Goal: Task Accomplishment & Management: Manage account settings

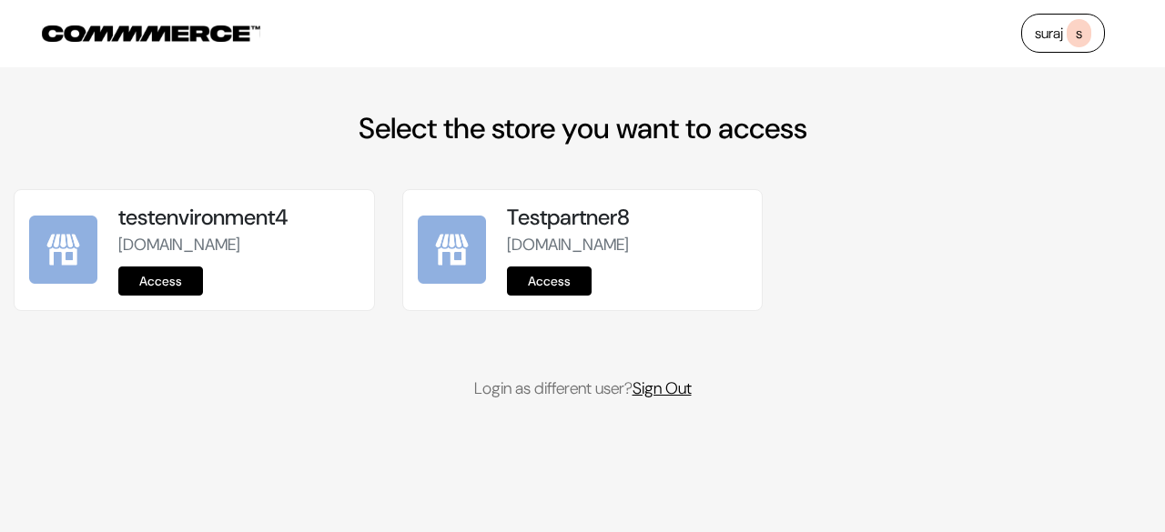
click at [675, 400] on link "Sign Out" at bounding box center [662, 389] width 59 height 22
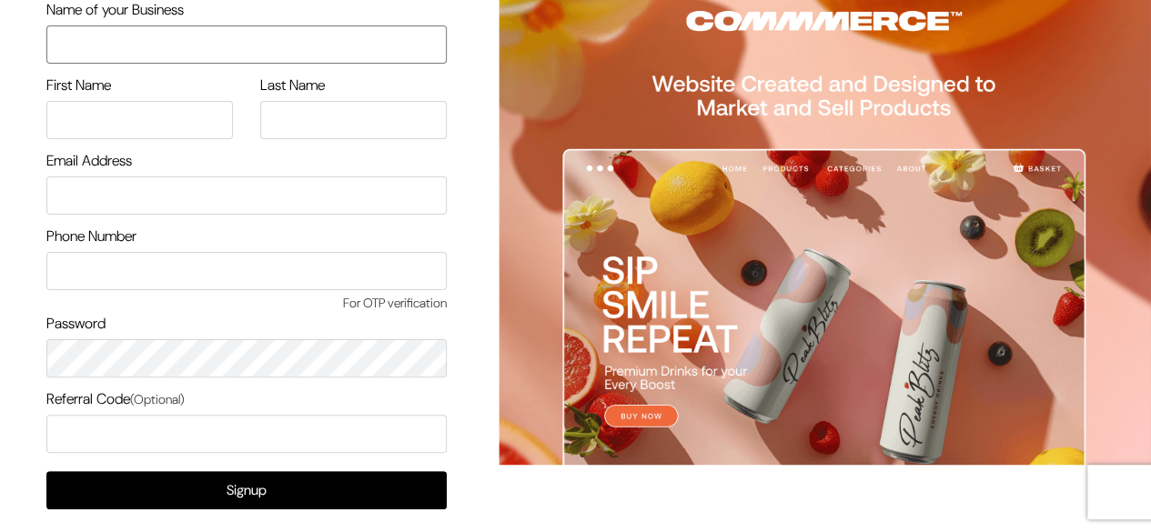
scroll to position [68, 0]
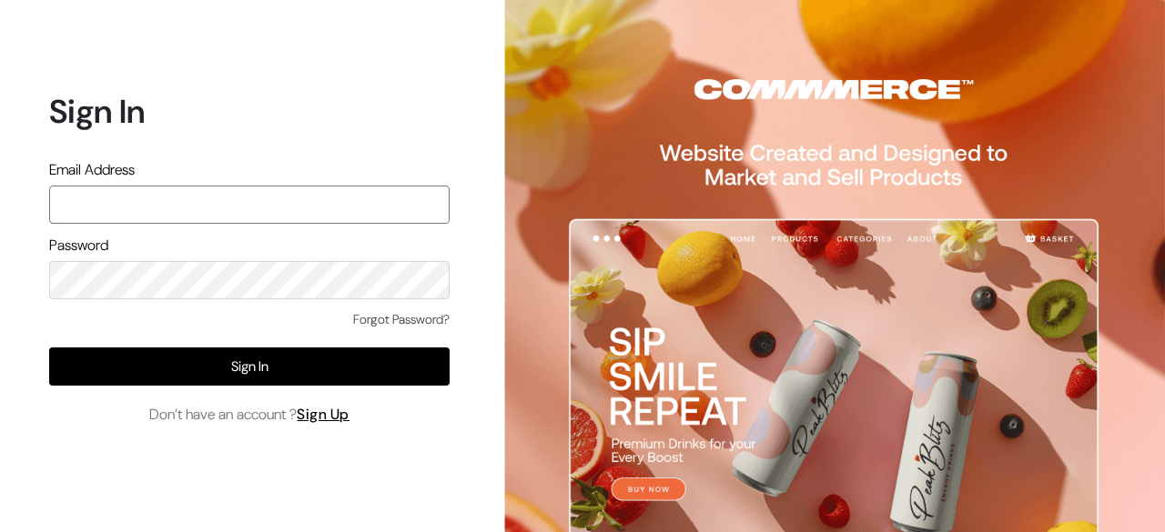
paste input "mayank@commmerce.com"
type input "mayank@commmerce.com"
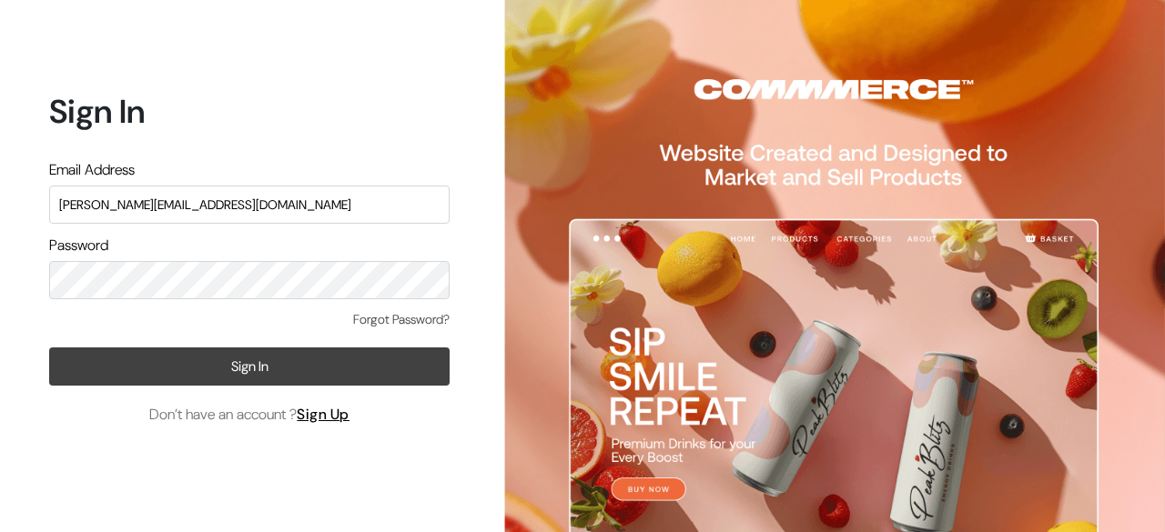
click at [240, 363] on button "Sign In" at bounding box center [249, 367] width 400 height 38
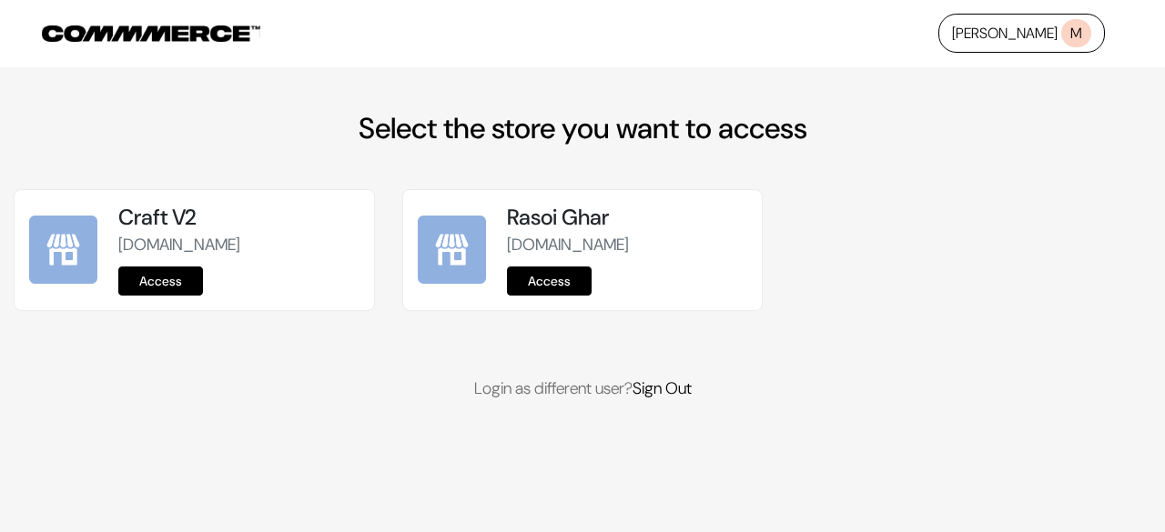
click at [193, 287] on link "Access" at bounding box center [160, 281] width 85 height 29
click at [534, 278] on link "Access" at bounding box center [549, 281] width 85 height 29
click at [176, 270] on link "Access" at bounding box center [160, 281] width 85 height 29
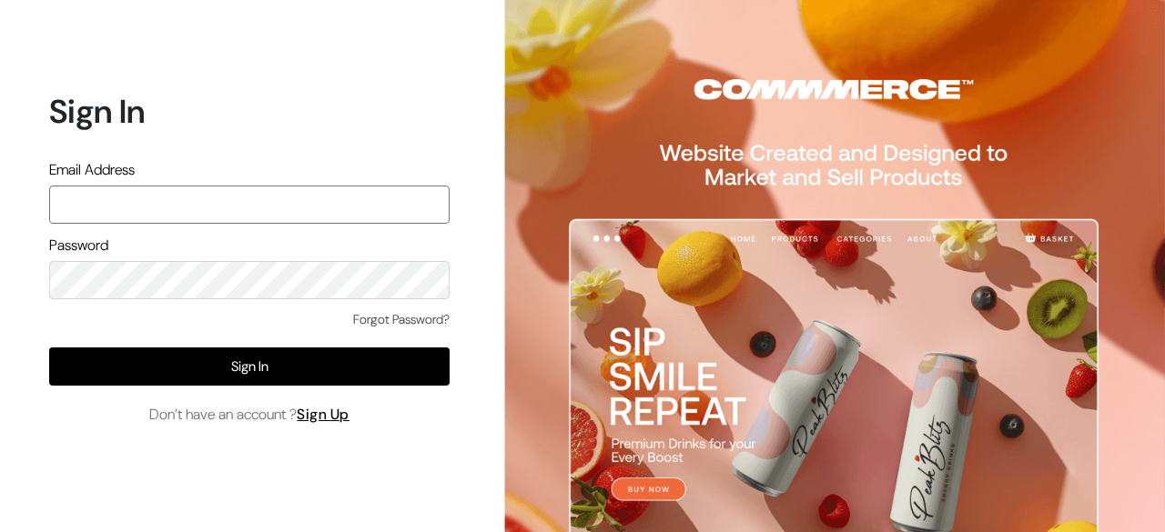
paste input "mayank@commmerce.com"
type input "mayank@commmerce.com"
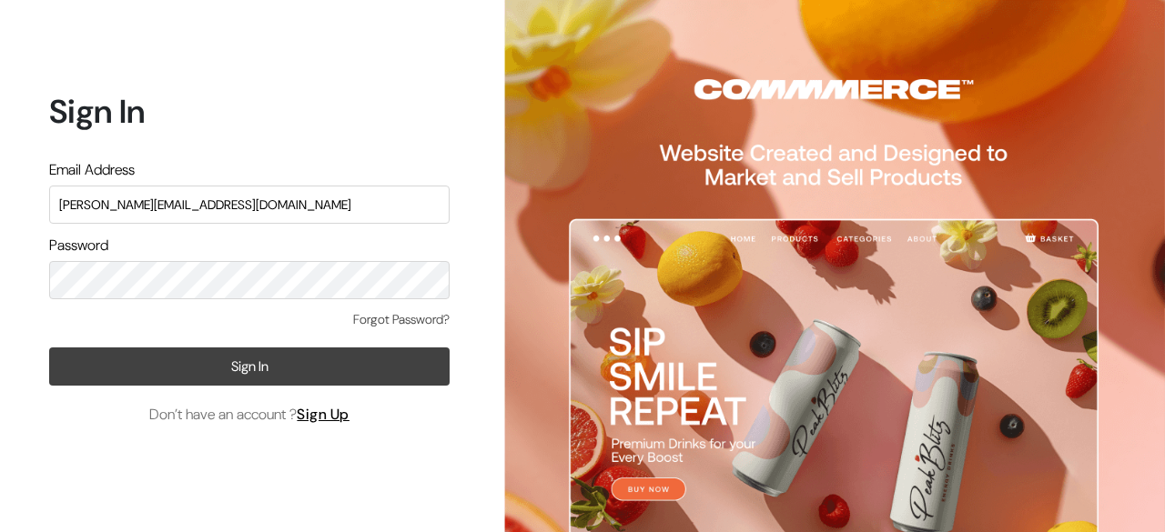
click at [235, 352] on button "Sign In" at bounding box center [249, 367] width 400 height 38
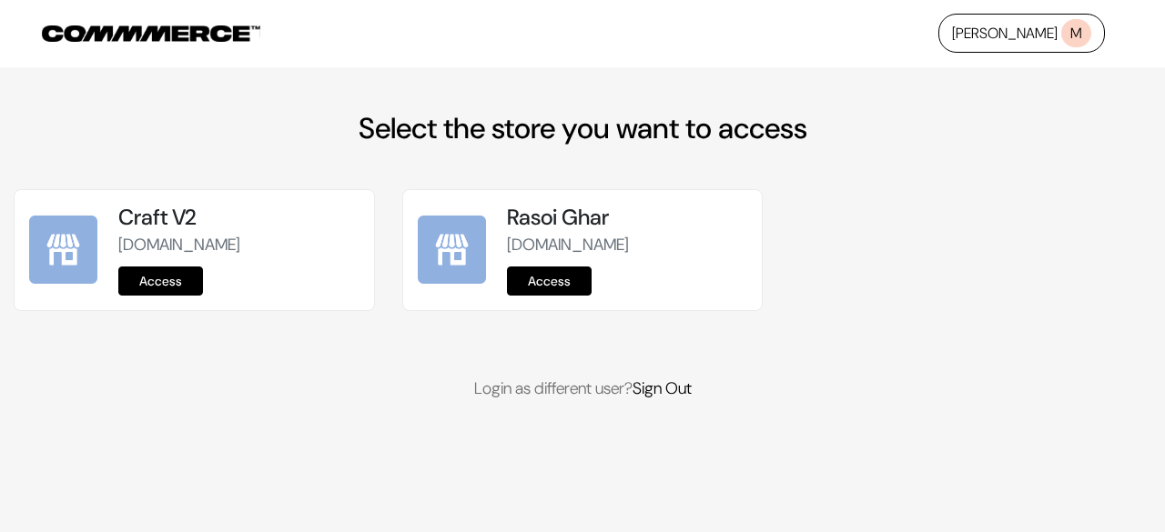
click at [147, 281] on link "Access" at bounding box center [160, 281] width 85 height 29
click at [557, 289] on link "Access" at bounding box center [549, 281] width 85 height 29
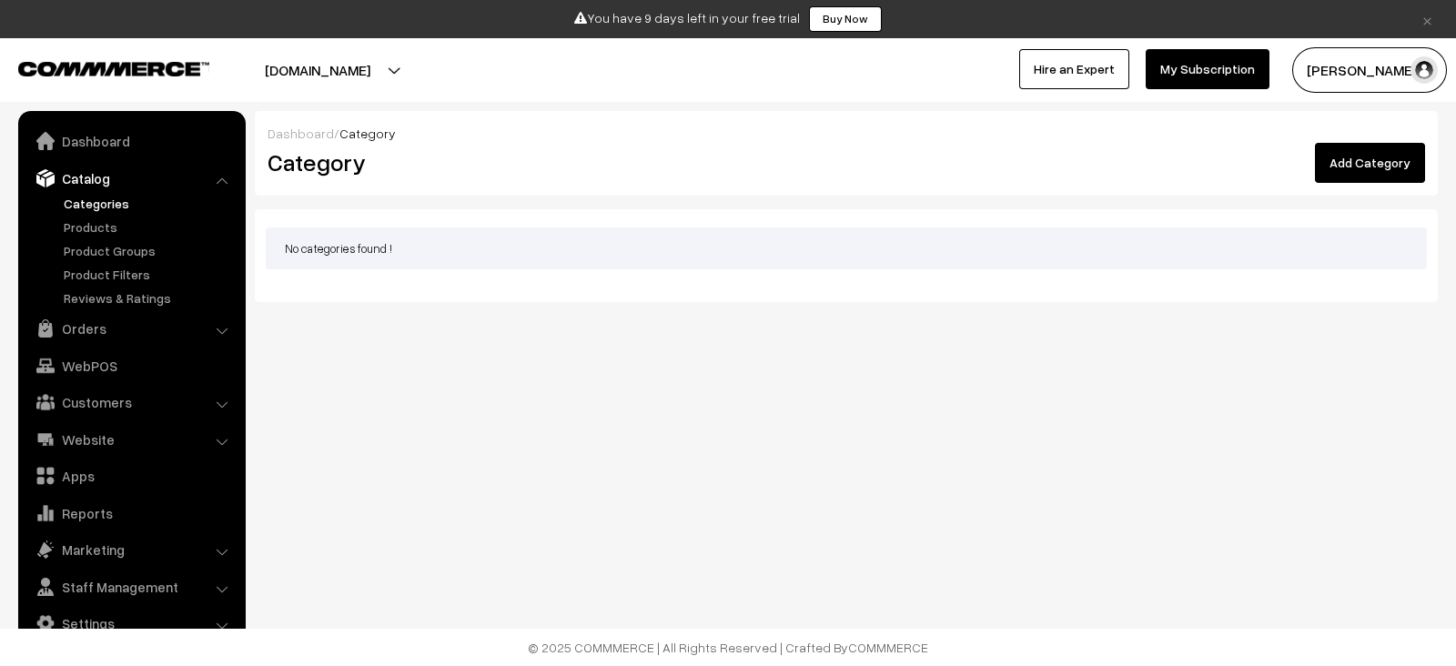
click at [1423, 29] on link "×" at bounding box center [1427, 19] width 25 height 22
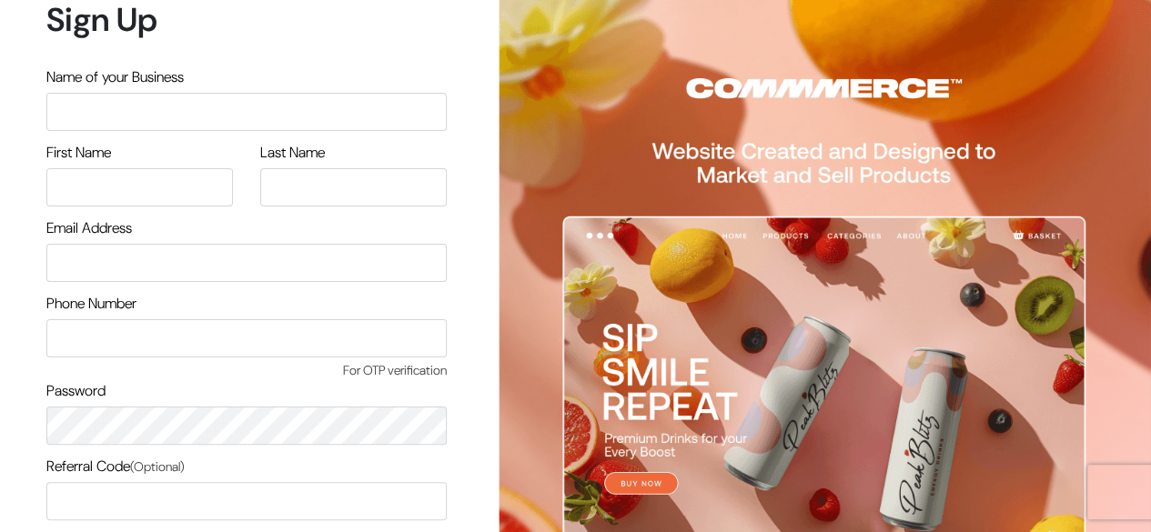
scroll to position [155, 0]
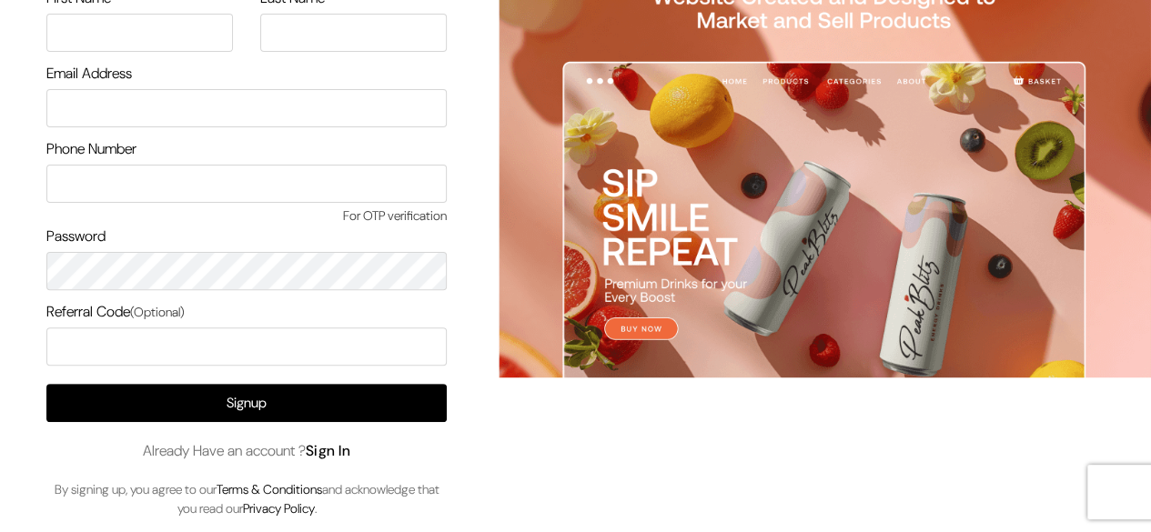
click at [348, 456] on link "Sign In" at bounding box center [329, 450] width 46 height 19
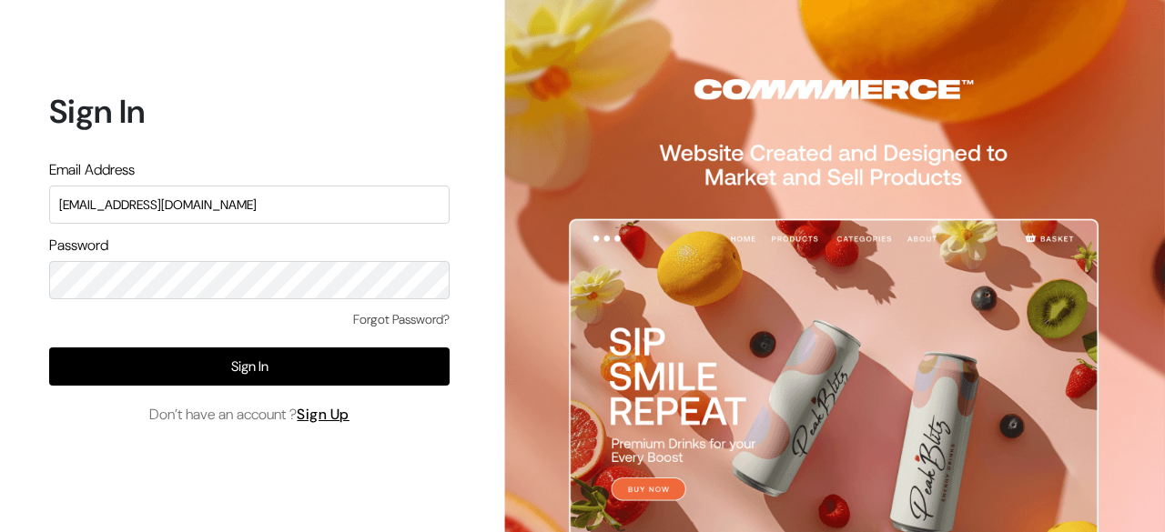
type input "surajp@outdoinc.com"
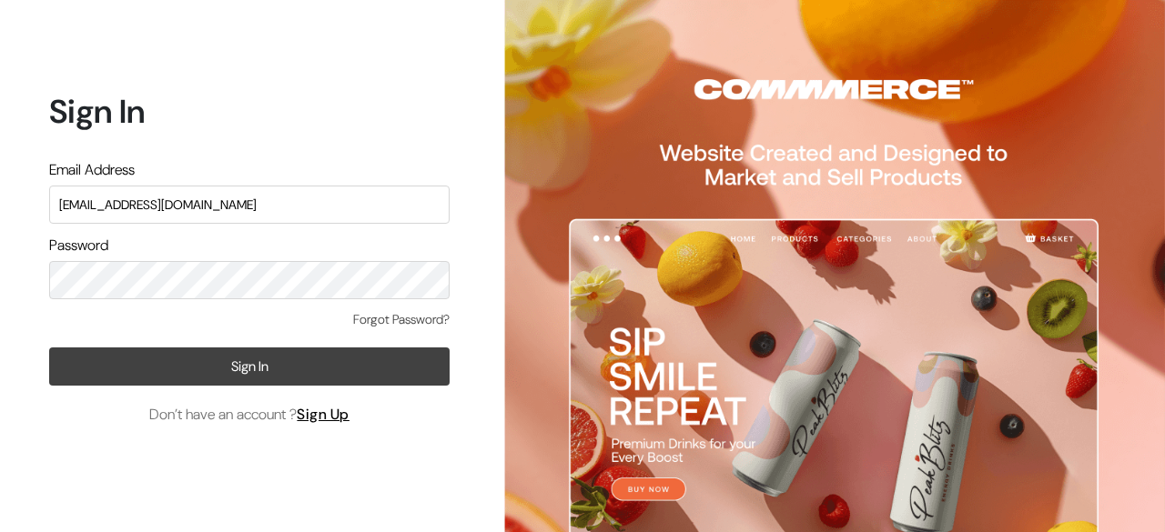
click at [253, 357] on button "Sign In" at bounding box center [249, 367] width 400 height 38
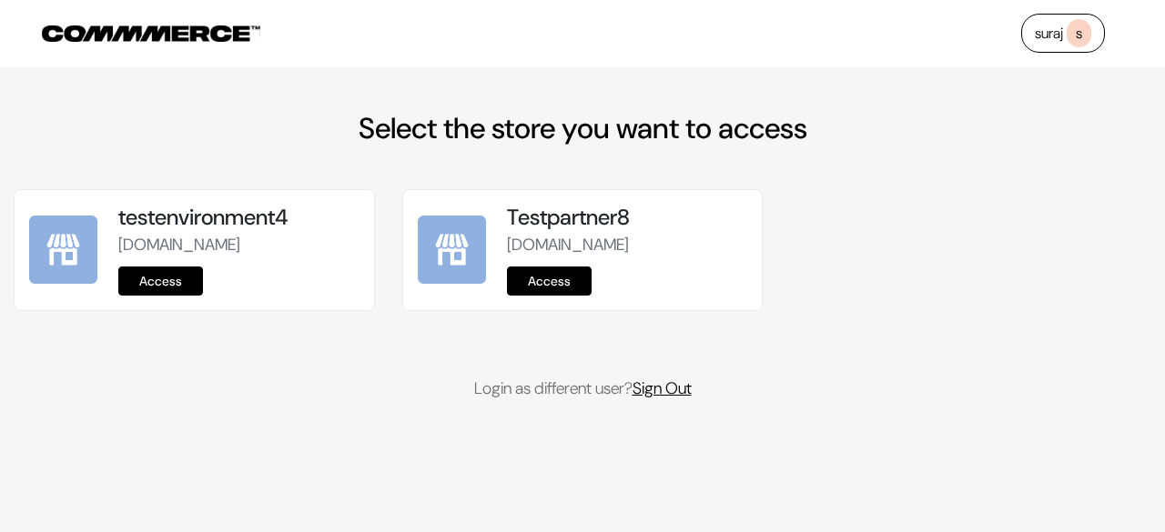
click at [688, 400] on link "Sign Out" at bounding box center [662, 389] width 59 height 22
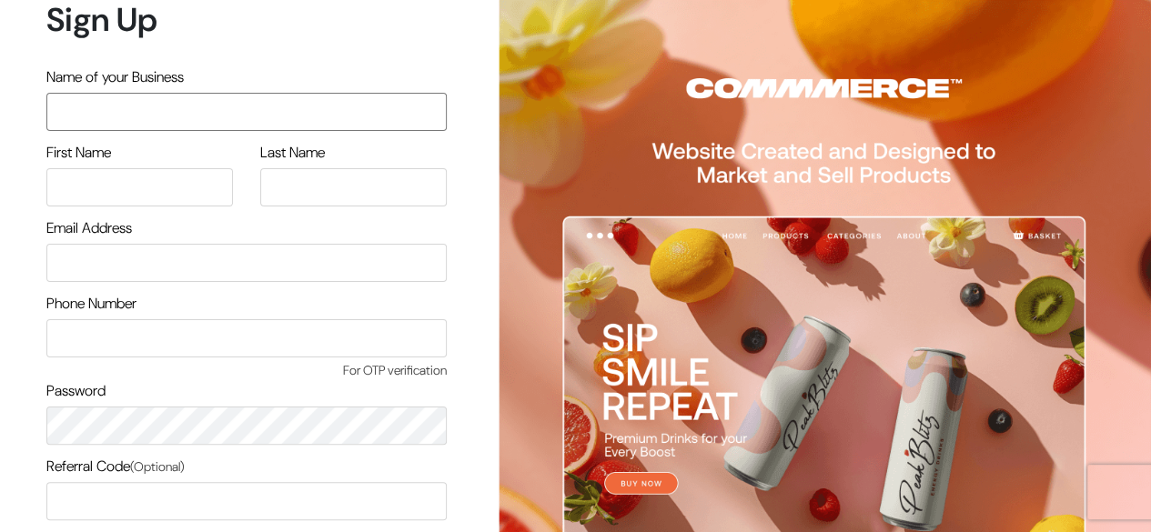
scroll to position [155, 0]
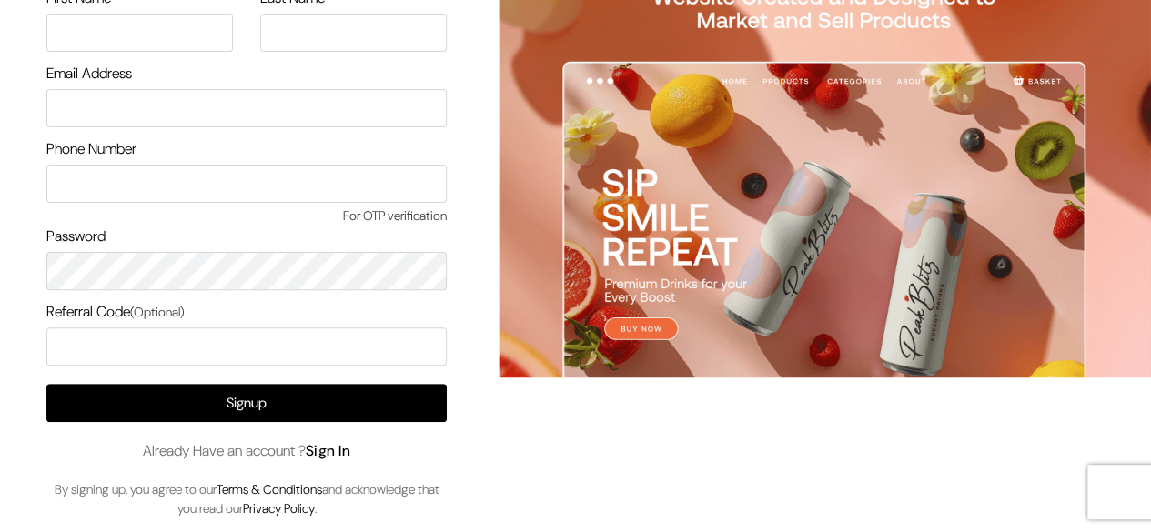
click at [343, 451] on link "Sign In" at bounding box center [329, 450] width 46 height 19
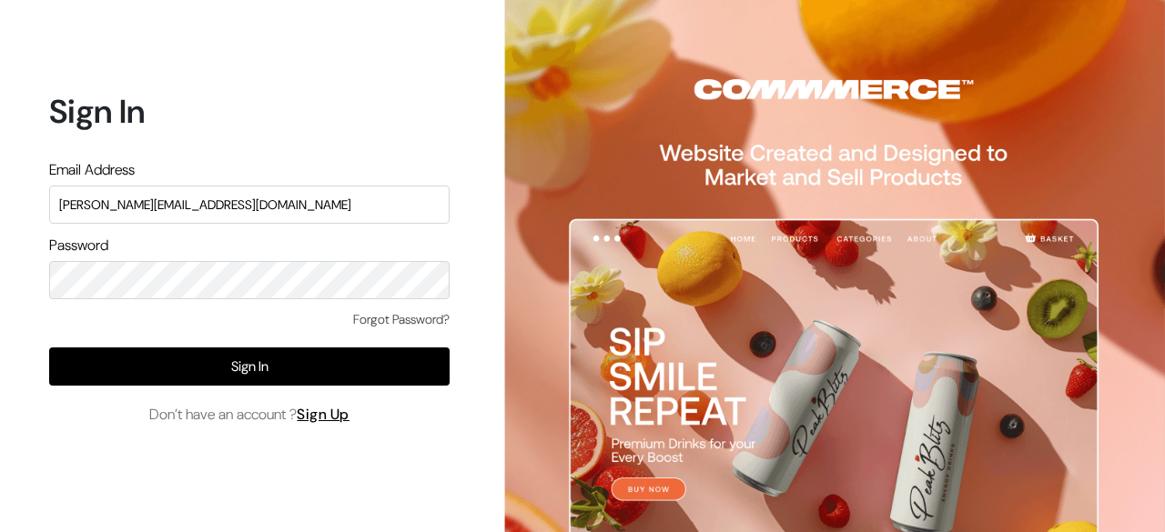
type input "mayank@commmerce.com"
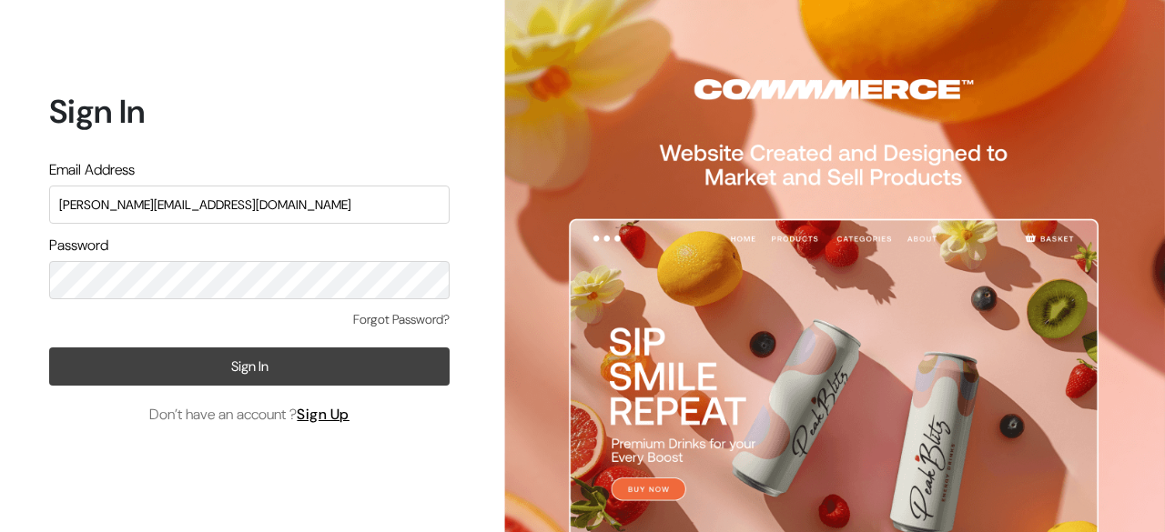
click at [212, 359] on button "Sign In" at bounding box center [249, 367] width 400 height 38
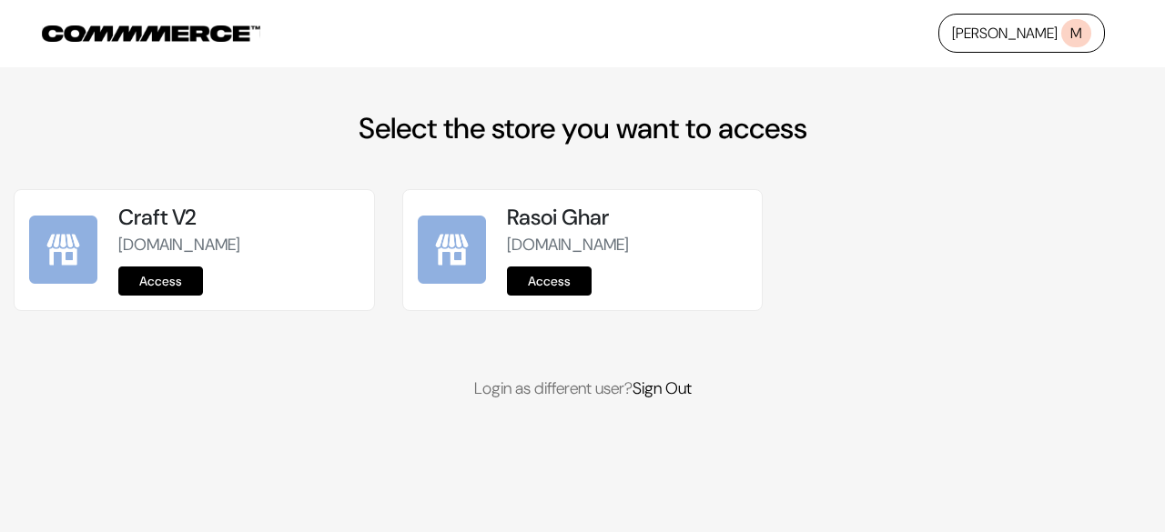
click at [184, 286] on link "Access" at bounding box center [160, 281] width 85 height 29
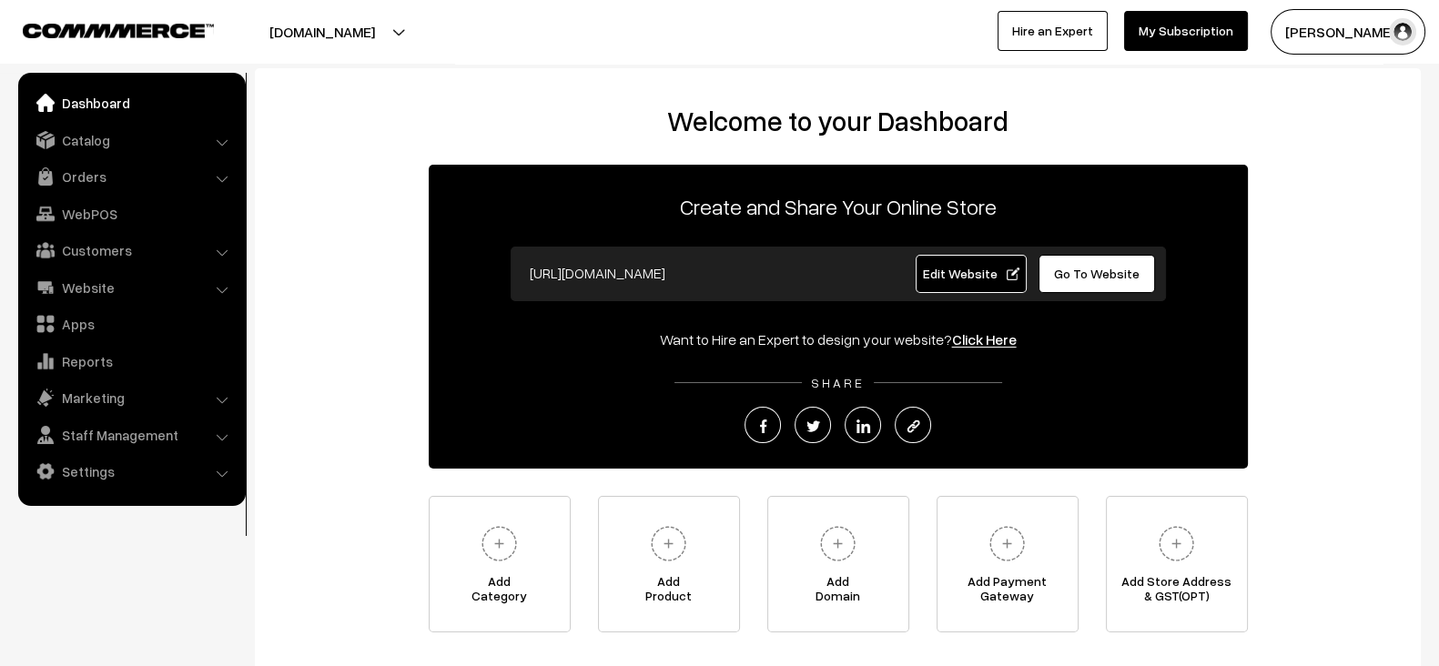
click at [1344, 18] on button "[PERSON_NAME]" at bounding box center [1348, 32] width 155 height 46
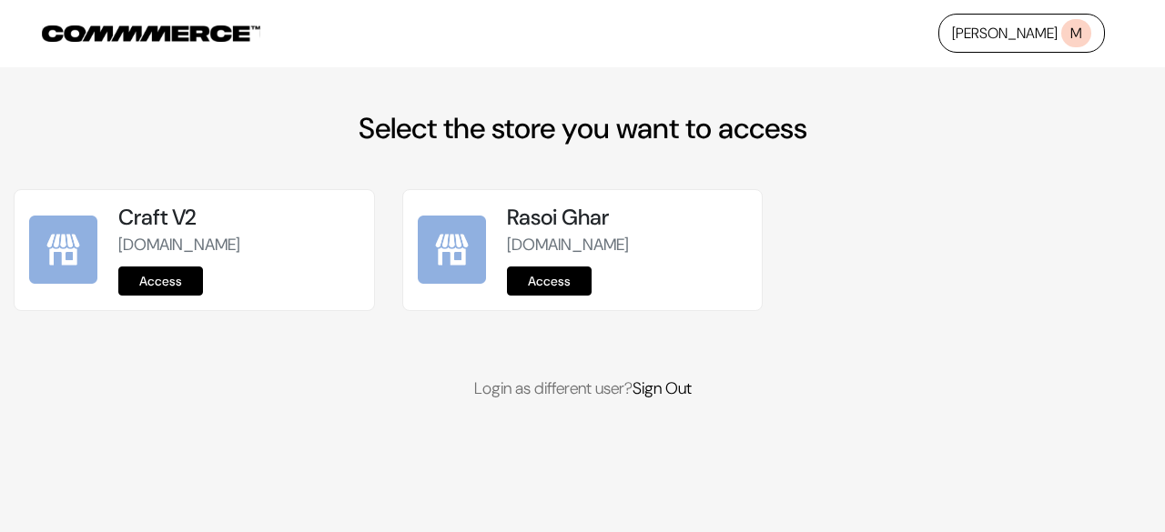
click at [181, 281] on link "Access" at bounding box center [160, 281] width 85 height 29
click at [556, 293] on link "Access" at bounding box center [549, 281] width 85 height 29
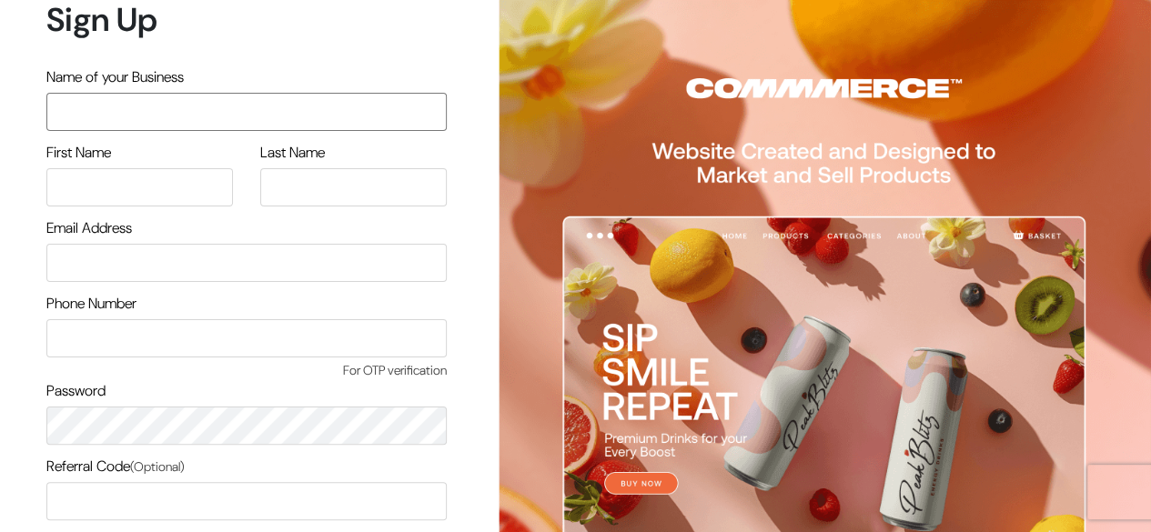
scroll to position [155, 0]
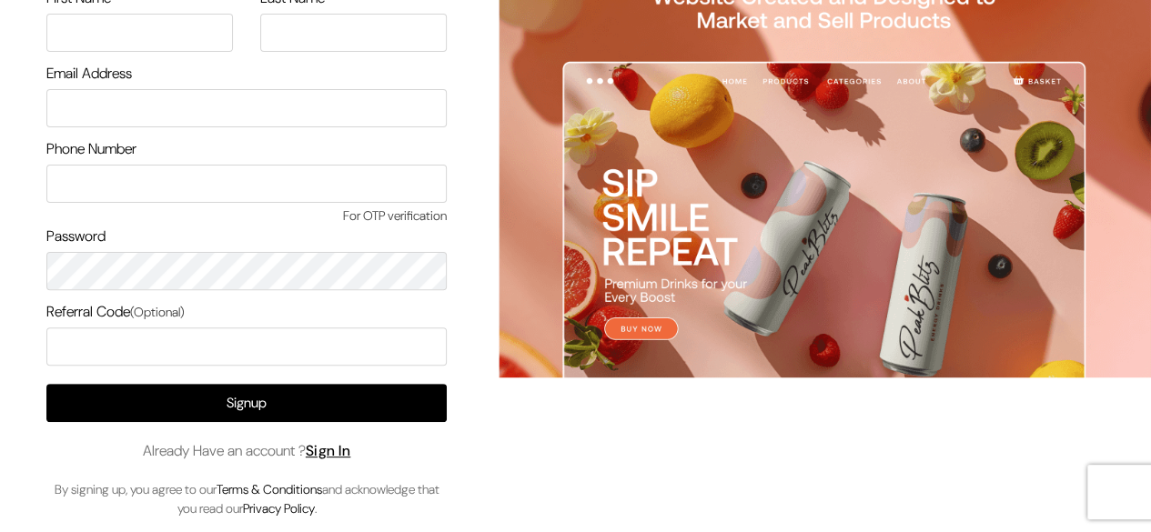
click at [340, 460] on link "Sign In" at bounding box center [329, 450] width 46 height 19
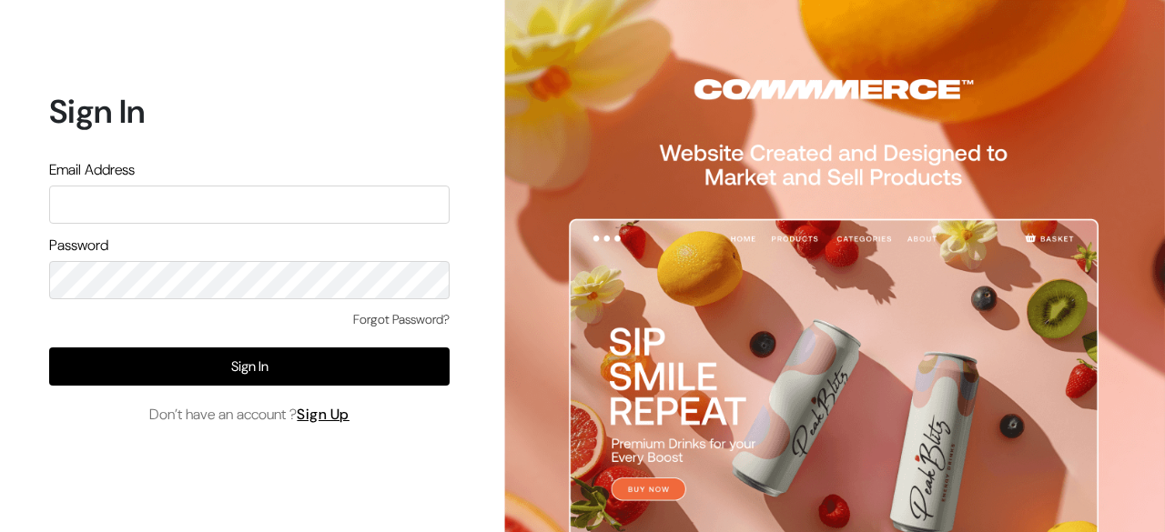
click at [342, 455] on div "Sign In Email Address Password Forgot Password? Sign In Don’t have an account ?…" at bounding box center [242, 266] width 485 height 532
click at [232, 218] on input "text" at bounding box center [249, 205] width 400 height 38
paste input "mayank@commmerce.com"
type input "mayank@commmerce.com"
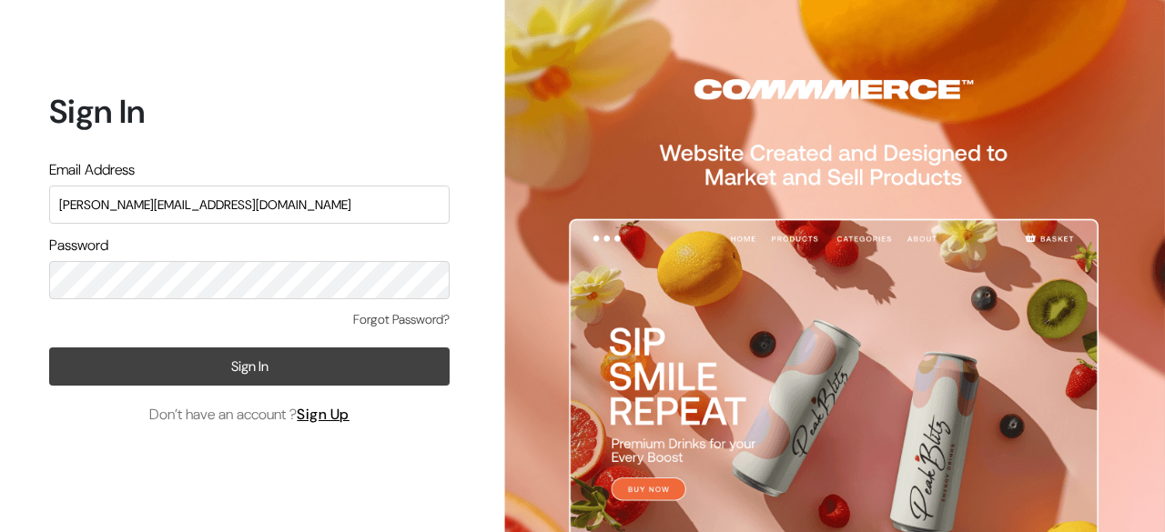
click at [235, 370] on button "Sign In" at bounding box center [249, 367] width 400 height 38
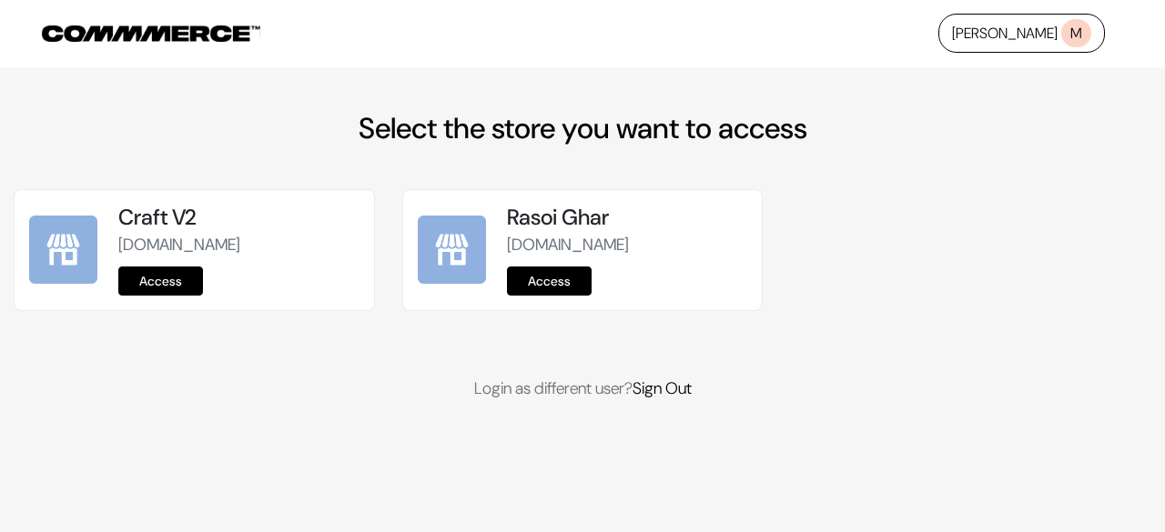
click at [192, 276] on link "Access" at bounding box center [160, 281] width 85 height 29
click at [184, 282] on link "Access" at bounding box center [160, 281] width 85 height 29
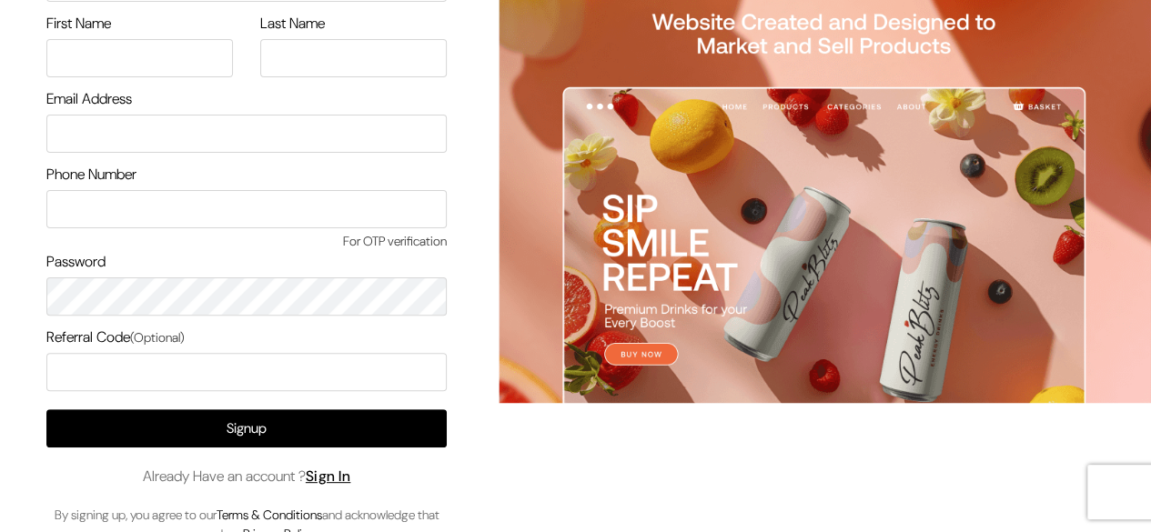
scroll to position [155, 0]
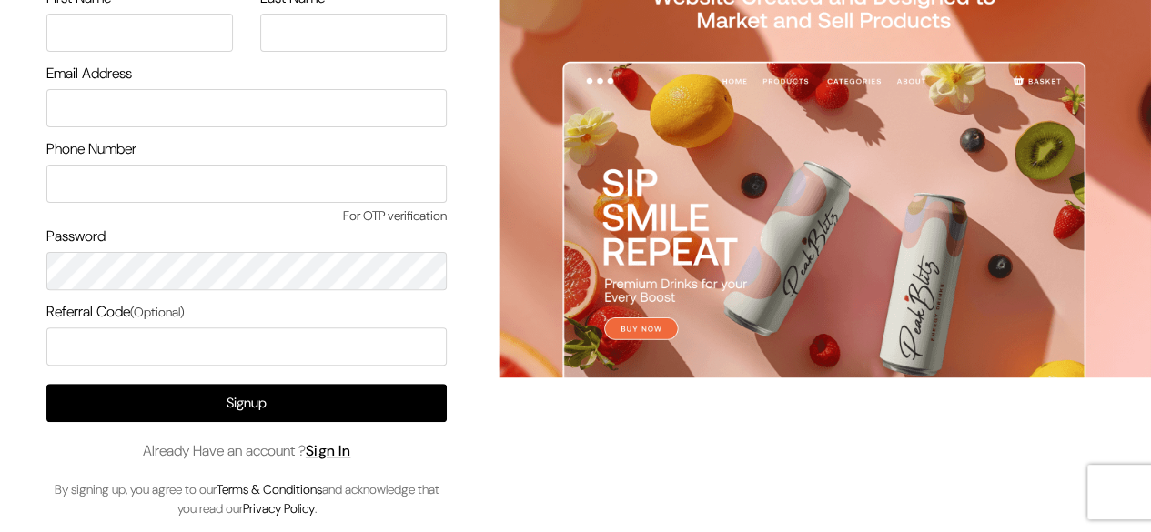
click at [322, 464] on div "Signup Already Have an account ? Sign In By signing up, you agree to our Terms …" at bounding box center [246, 451] width 400 height 135
click at [342, 449] on link "Sign In" at bounding box center [329, 450] width 46 height 19
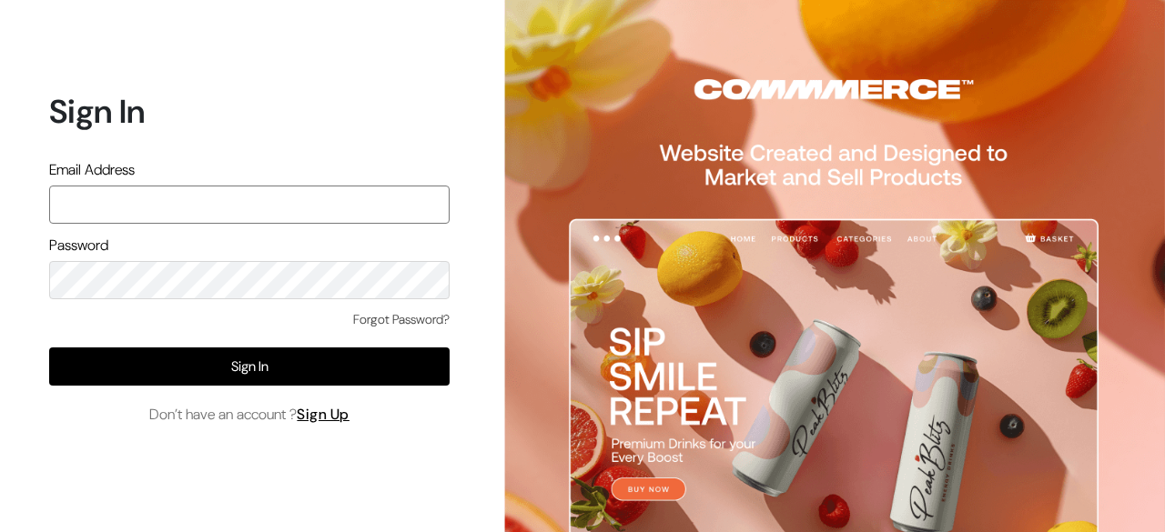
paste input "mayank@commmerce.com"
type input "mayank@commmerce.com"
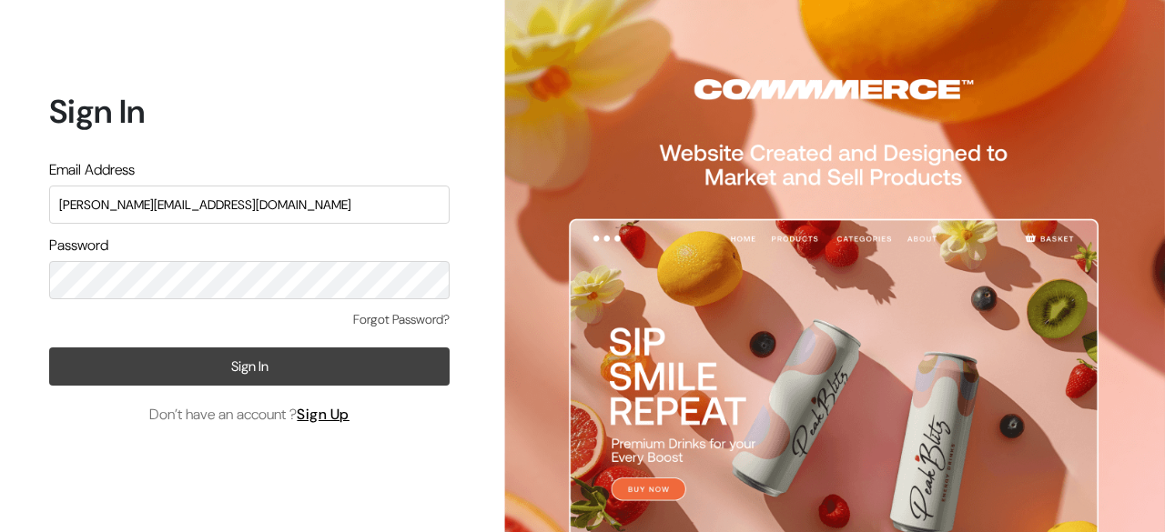
click at [212, 354] on button "Sign In" at bounding box center [249, 367] width 400 height 38
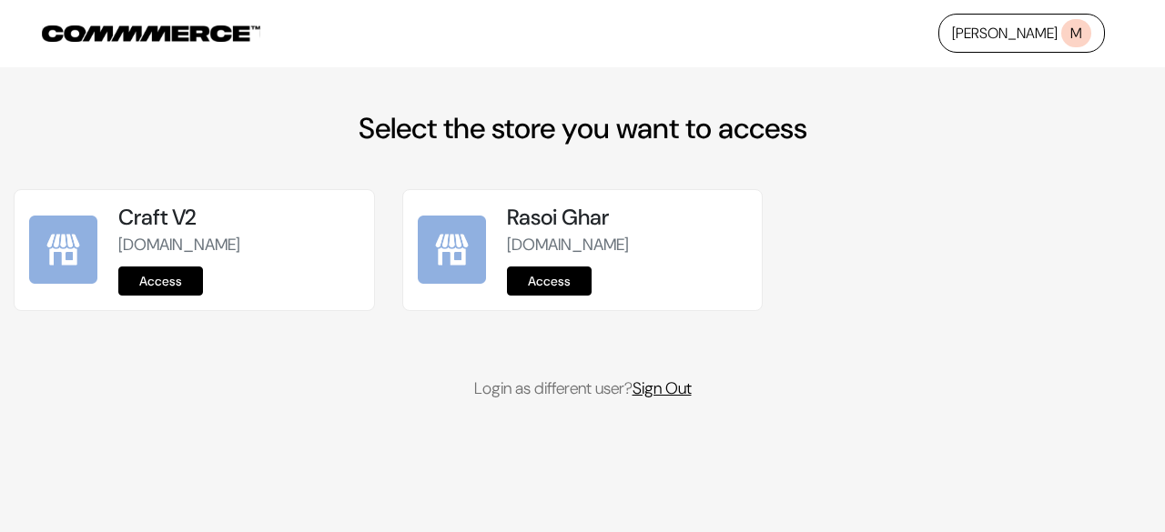
click at [686, 392] on link "Sign Out" at bounding box center [662, 389] width 59 height 22
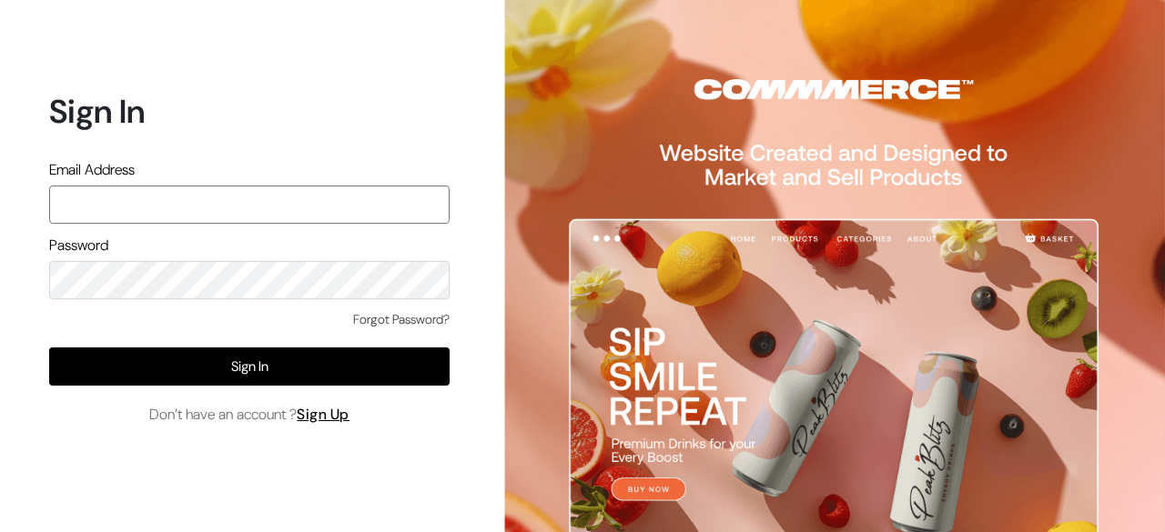
paste input "mayank@commmerce.com"
type input "mayank@commmerce.com"
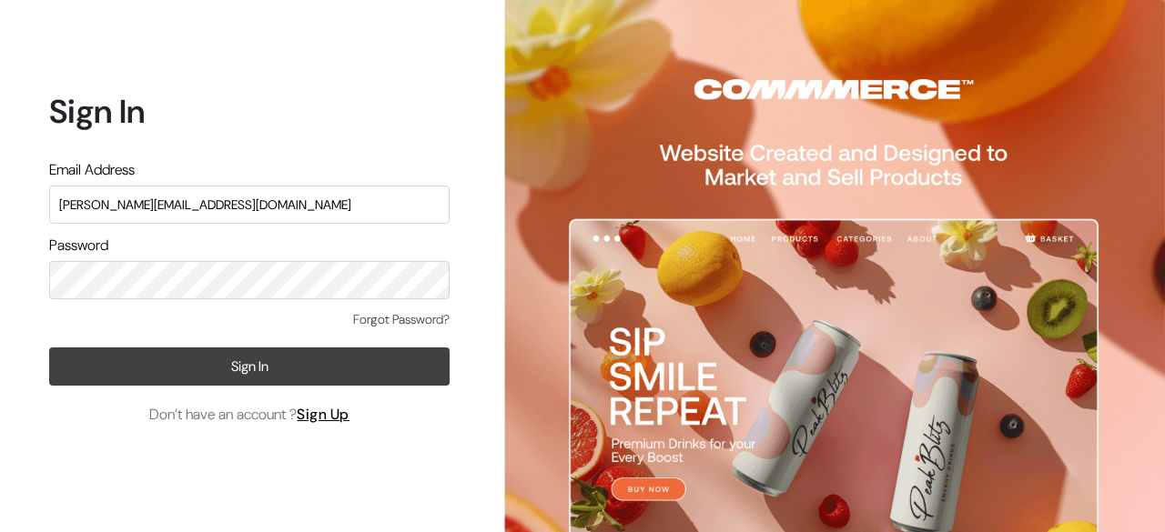
click at [244, 356] on button "Sign In" at bounding box center [249, 367] width 400 height 38
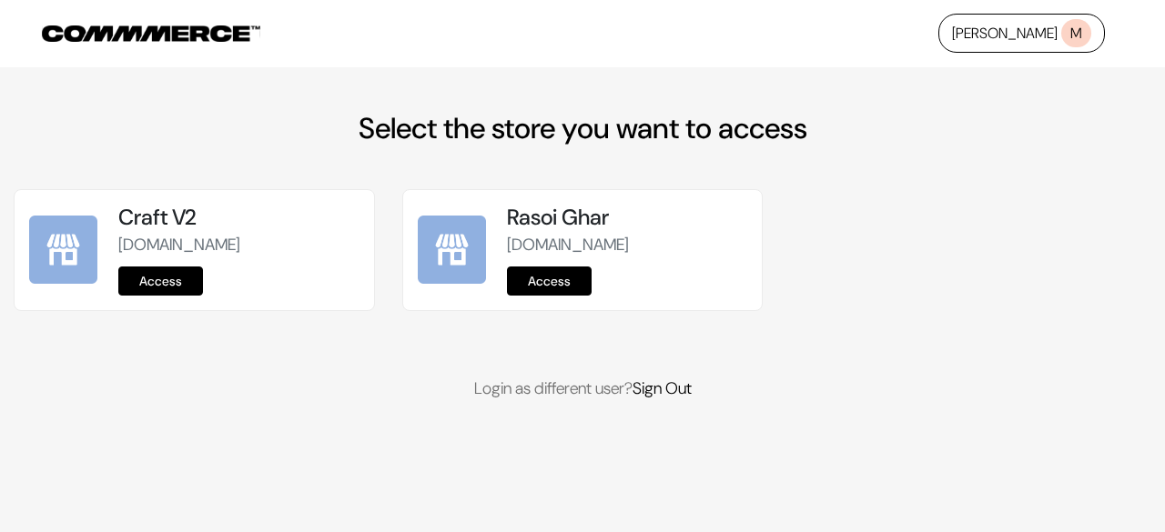
click at [1027, 35] on link "[PERSON_NAME] M" at bounding box center [1021, 33] width 167 height 39
click at [148, 281] on link "Access" at bounding box center [160, 281] width 85 height 29
click at [556, 280] on link "Access" at bounding box center [549, 281] width 85 height 29
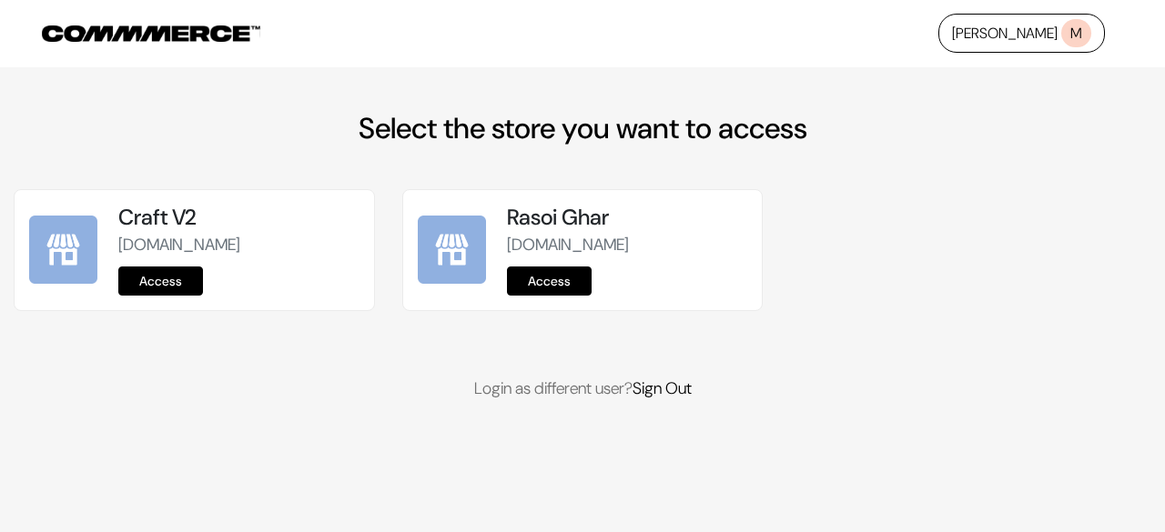
click at [158, 279] on link "Access" at bounding box center [160, 281] width 85 height 29
click at [572, 273] on link "Access" at bounding box center [549, 281] width 85 height 29
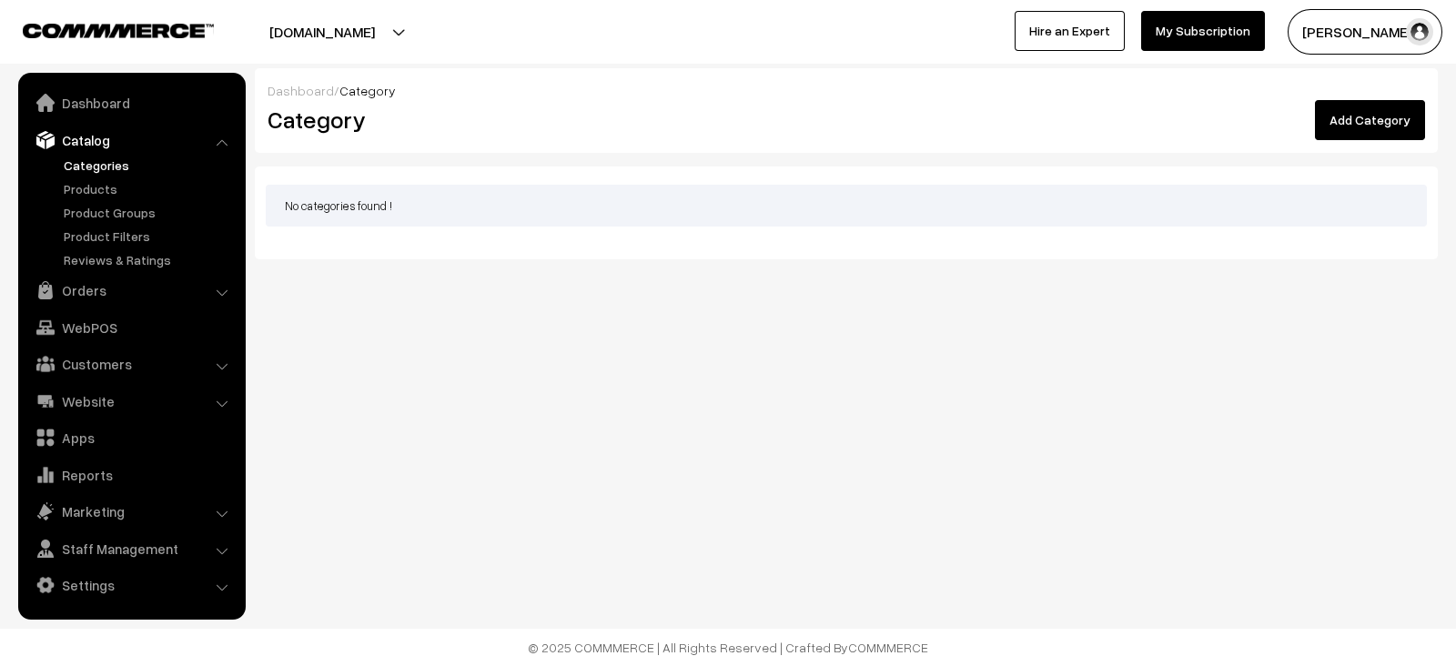
click at [595, 231] on div "No categories found !" at bounding box center [846, 213] width 1183 height 93
click at [1321, 29] on button "Mayank Craft" at bounding box center [1365, 32] width 155 height 46
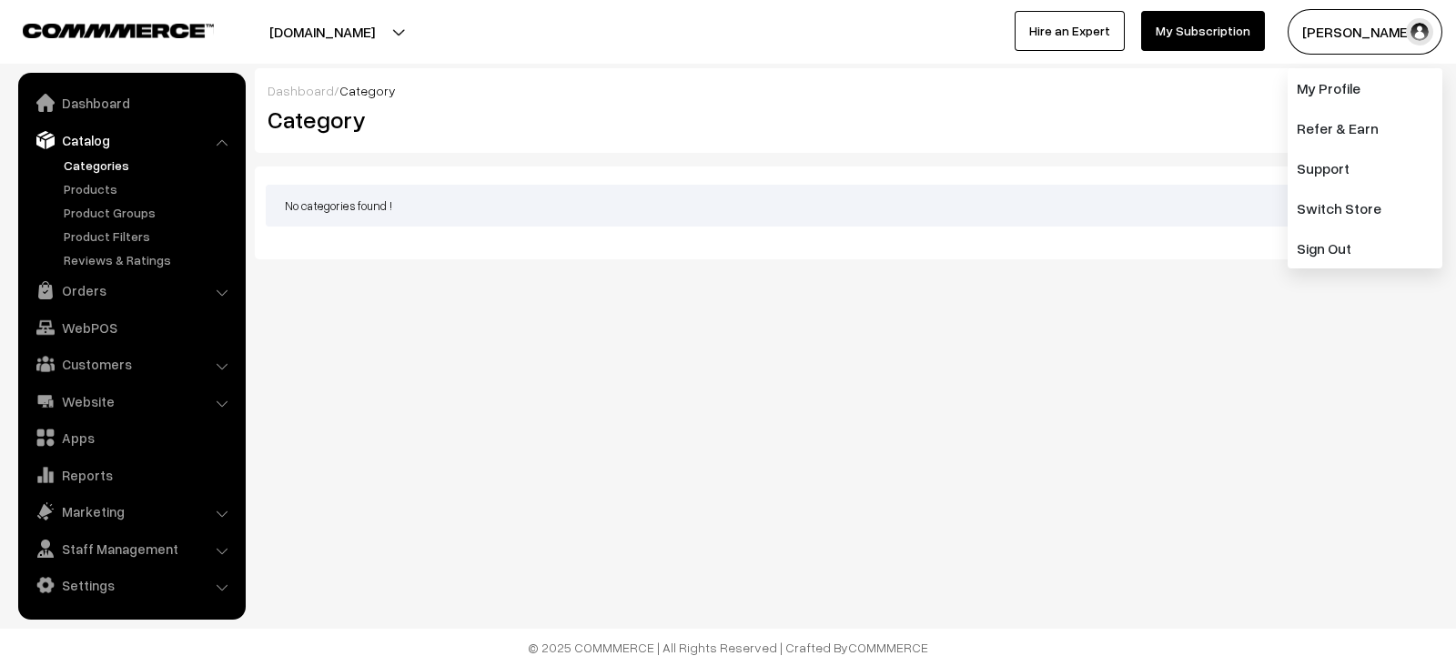
click at [1135, 202] on div "No categories found !" at bounding box center [846, 206] width 1161 height 42
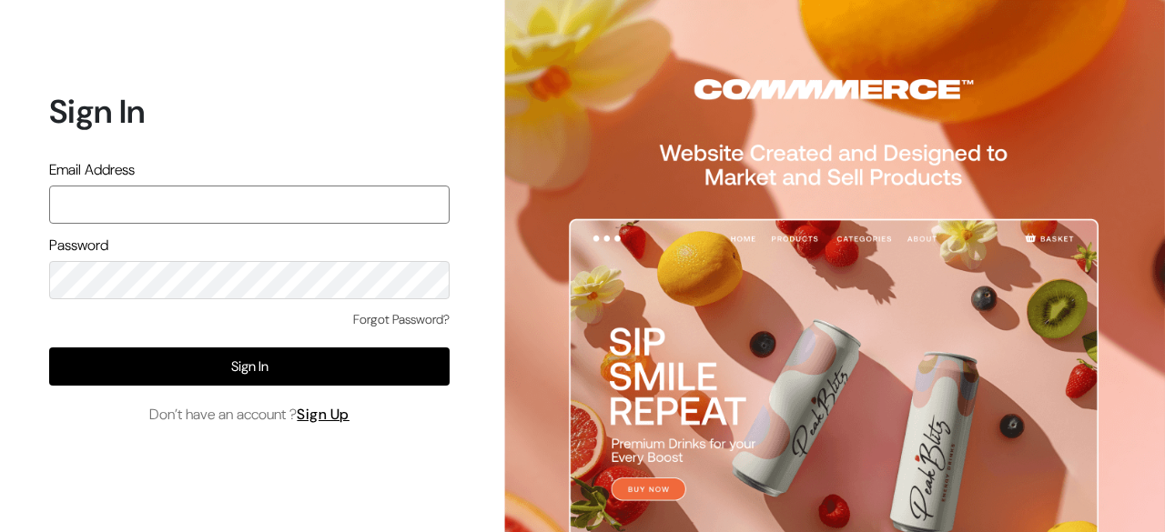
paste input "mayank@commmerce.com"
type input "mayank@commmerce.com"
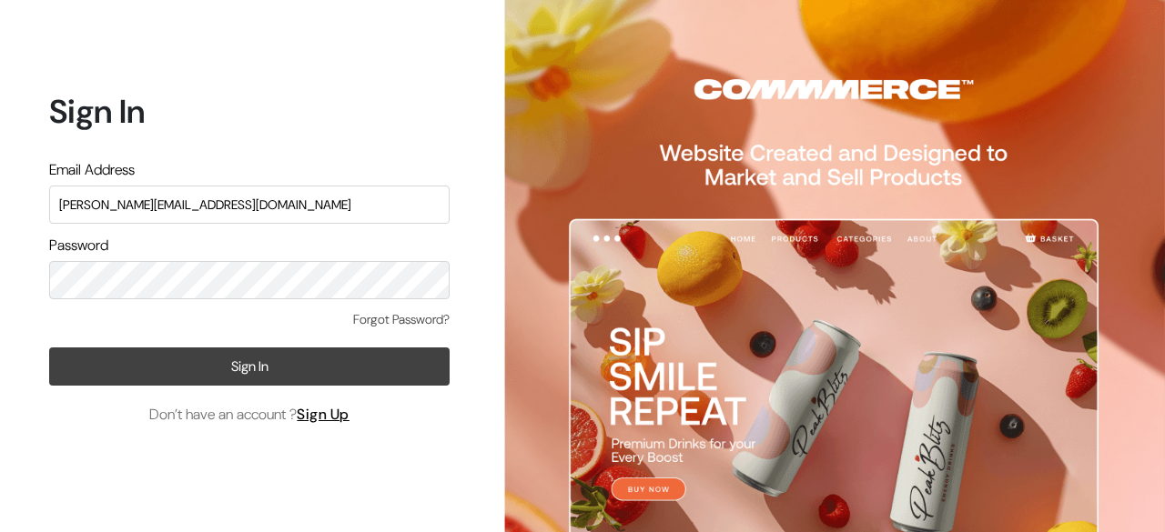
click at [177, 349] on button "Sign In" at bounding box center [249, 367] width 400 height 38
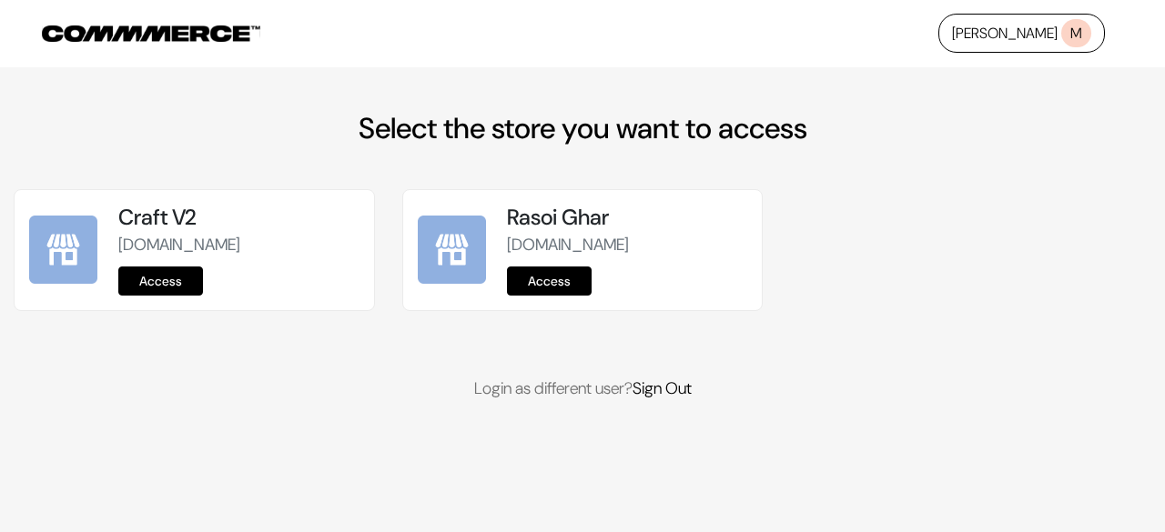
click at [191, 272] on link "Access" at bounding box center [160, 281] width 85 height 29
click at [557, 272] on link "Access" at bounding box center [549, 281] width 85 height 29
